Goal: Task Accomplishment & Management: Manage account settings

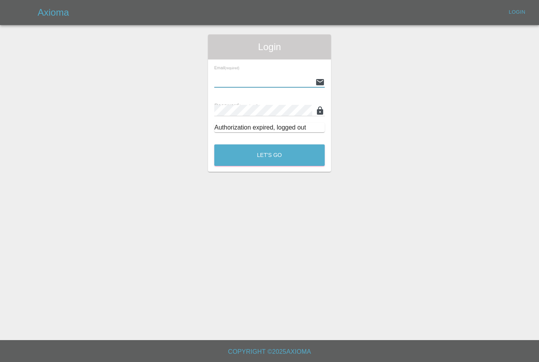
type input "[PERSON_NAME][EMAIL_ADDRESS][PERSON_NAME][DOMAIN_NAME]"
click at [269, 155] on button "Let's Go" at bounding box center [269, 155] width 110 height 22
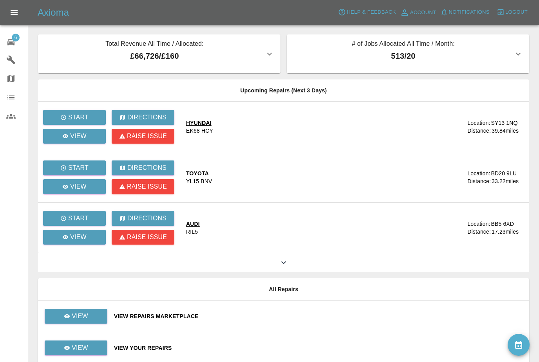
scroll to position [8, 0]
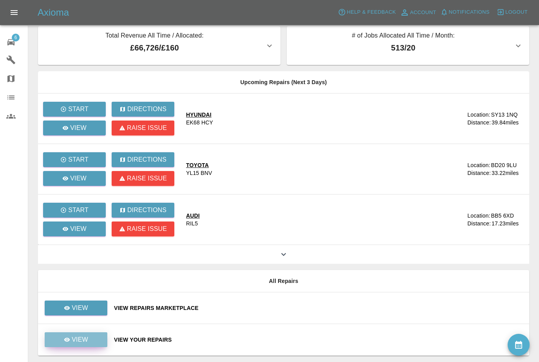
click at [81, 339] on p "View" at bounding box center [80, 339] width 16 height 9
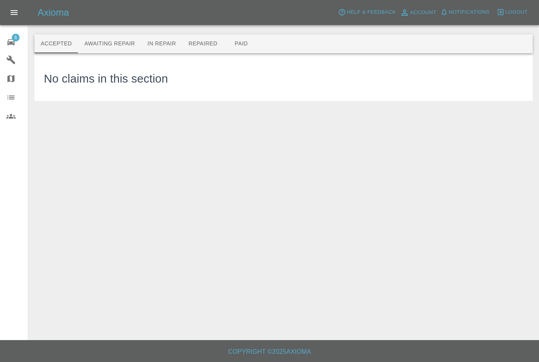
click at [126, 49] on button "Awaiting Repair" at bounding box center [109, 43] width 63 height 19
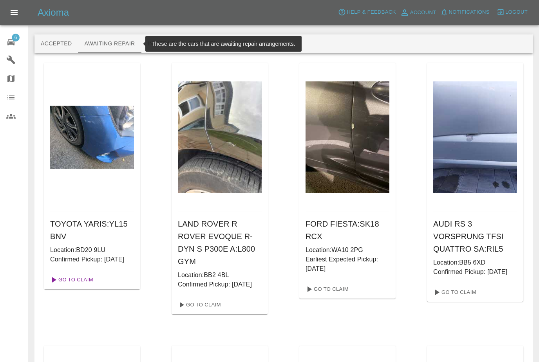
click at [91, 285] on link "Go To Claim" at bounding box center [71, 280] width 48 height 13
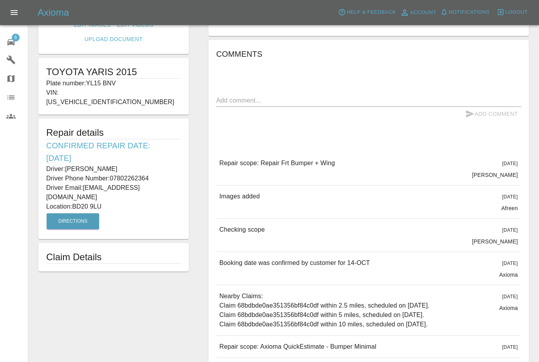
scroll to position [126, 0]
click at [47, 276] on div "Edit Images Edit Videos Upload Document TOYOTA YARIS 2015 Plate number: YL15 BN…" at bounding box center [114, 150] width 170 height 484
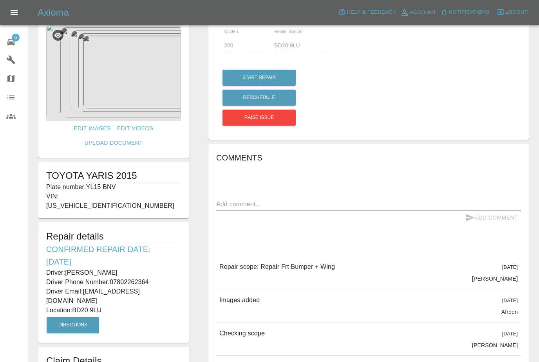
scroll to position [0, 0]
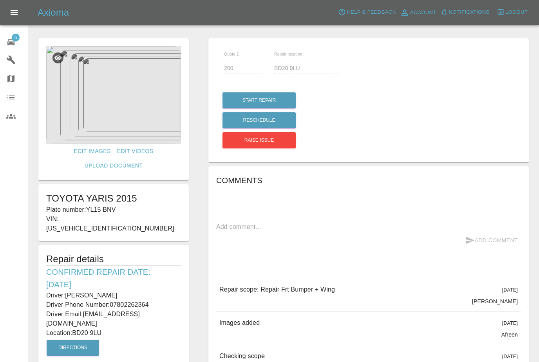
click at [133, 4] on div "Axioma Help & Feedback Account Notifications 0 Logout" at bounding box center [269, 12] width 539 height 25
